Goal: Find specific page/section: Find specific page/section

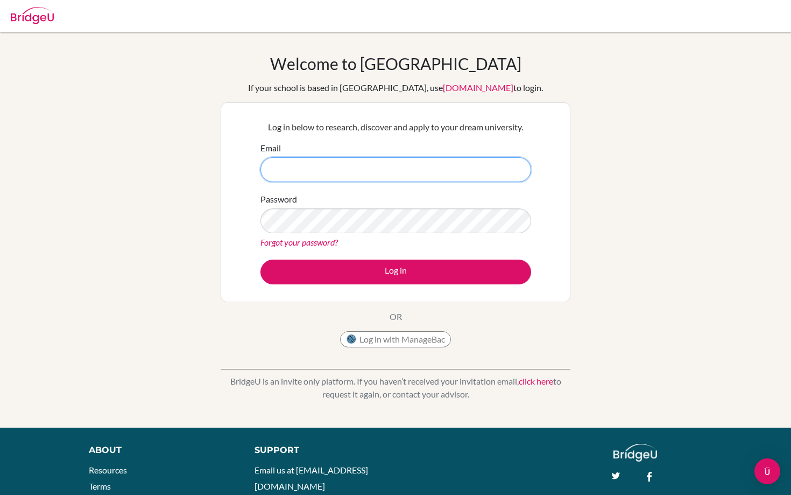
type input "[EMAIL_ADDRESS][DOMAIN_NAME]"
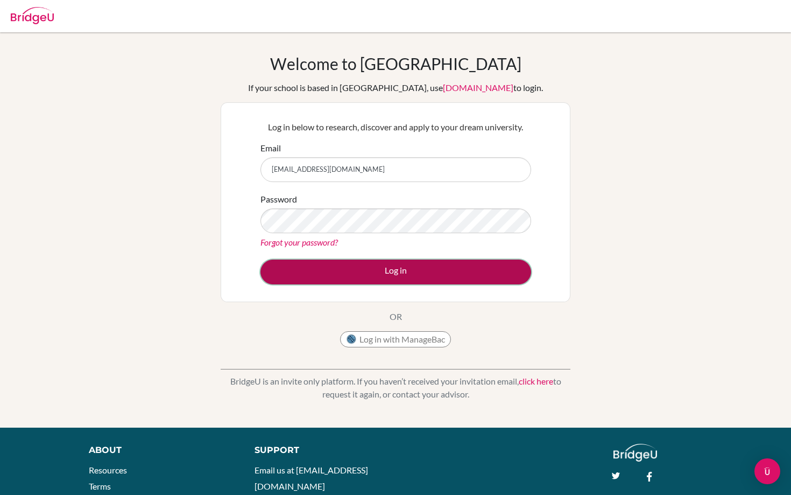
click at [398, 271] on button "Log in" at bounding box center [396, 272] width 271 height 25
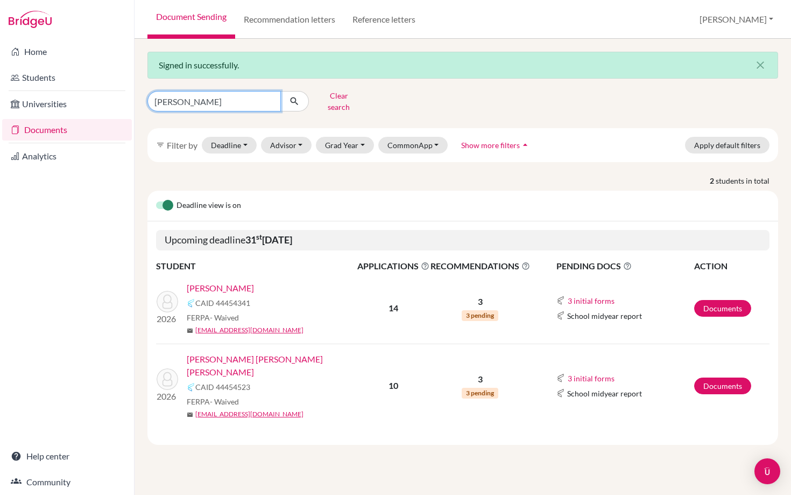
drag, startPoint x: 211, startPoint y: 97, endPoint x: 148, endPoint y: 97, distance: 63.0
click at [149, 97] on input "[PERSON_NAME]" at bounding box center [215, 101] width 134 height 20
type input "[PERSON_NAME]"
click button "submit" at bounding box center [295, 101] width 29 height 20
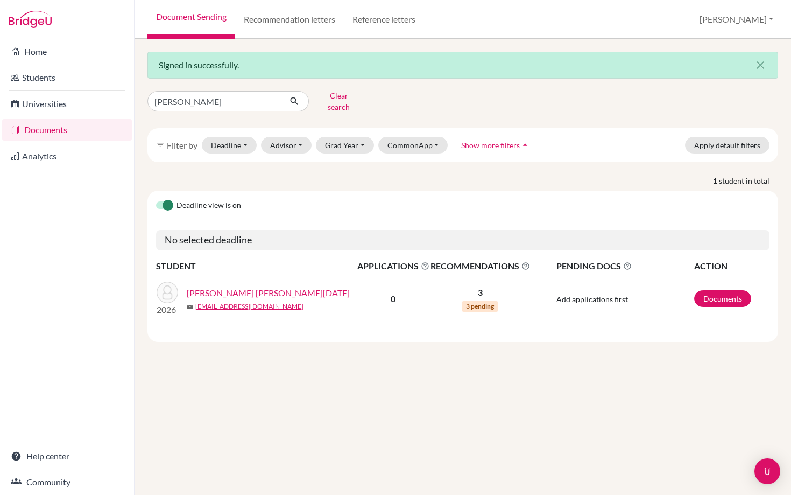
click at [239, 286] on link "[PERSON_NAME] [PERSON_NAME][DATE]" at bounding box center [268, 292] width 163 height 13
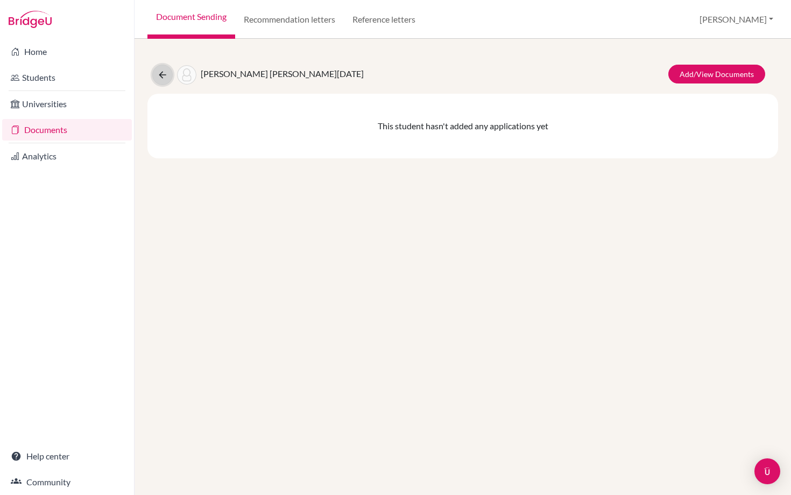
click at [160, 72] on icon at bounding box center [162, 74] width 11 height 11
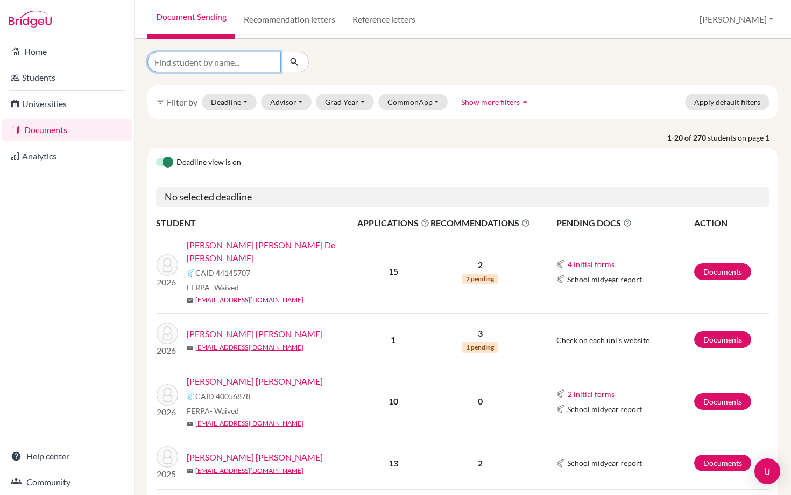
click at [202, 53] on input "Find student by name..." at bounding box center [215, 62] width 134 height 20
type input "lucia"
click button "submit" at bounding box center [295, 62] width 29 height 20
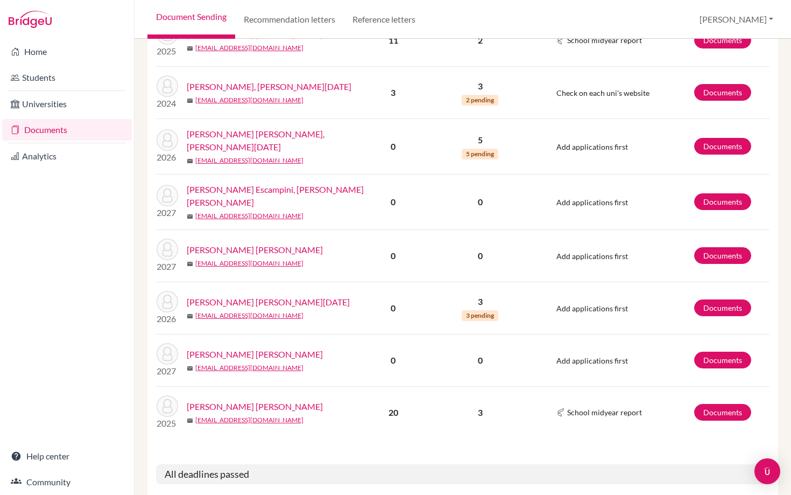
scroll to position [234, 0]
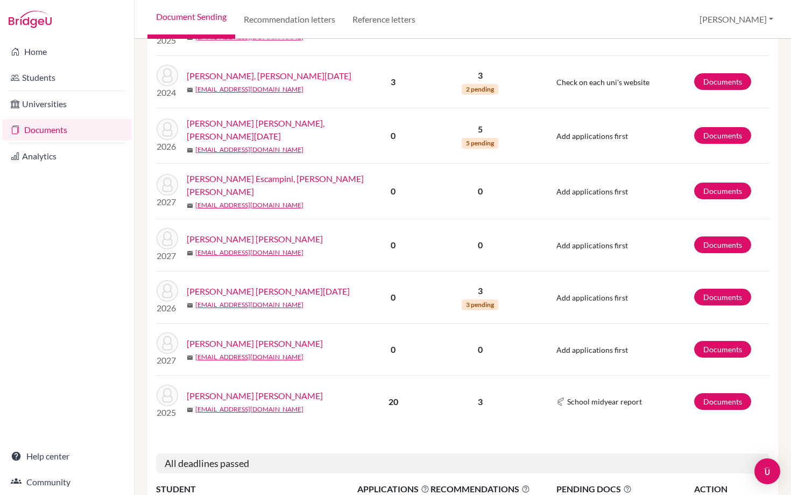
click at [264, 285] on link "De Villers Sequeira, Lucia Marie" at bounding box center [268, 291] width 163 height 13
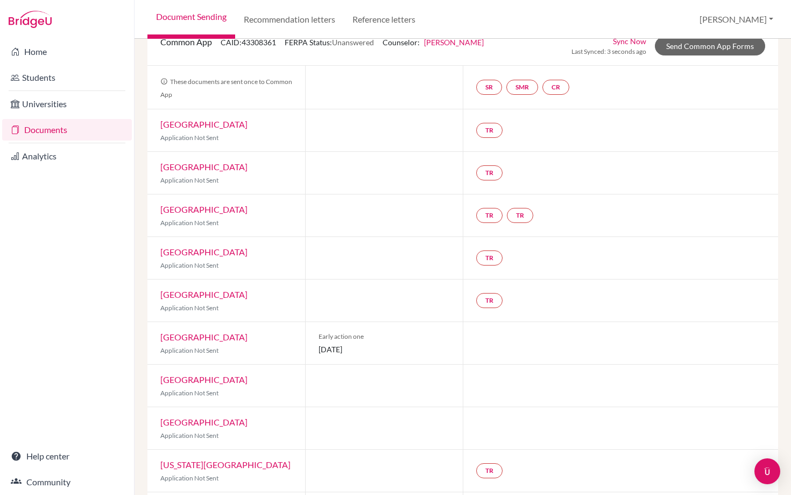
scroll to position [81, 0]
